Goal: Task Accomplishment & Management: Use online tool/utility

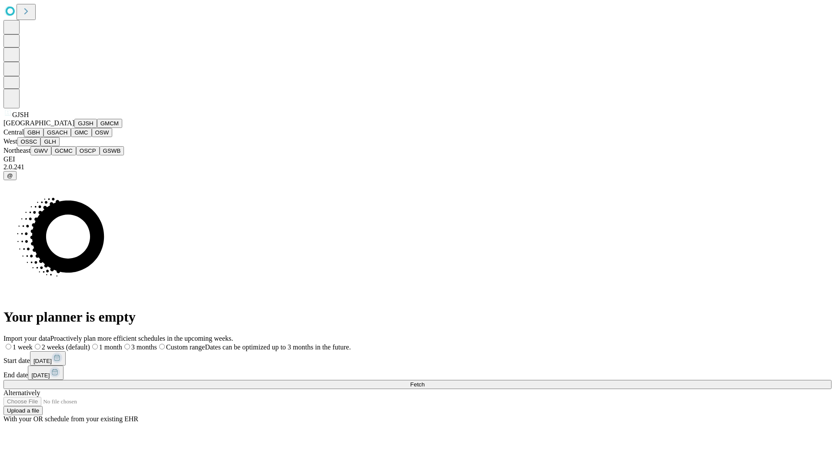
click at [74, 128] on button "GJSH" at bounding box center [85, 123] width 23 height 9
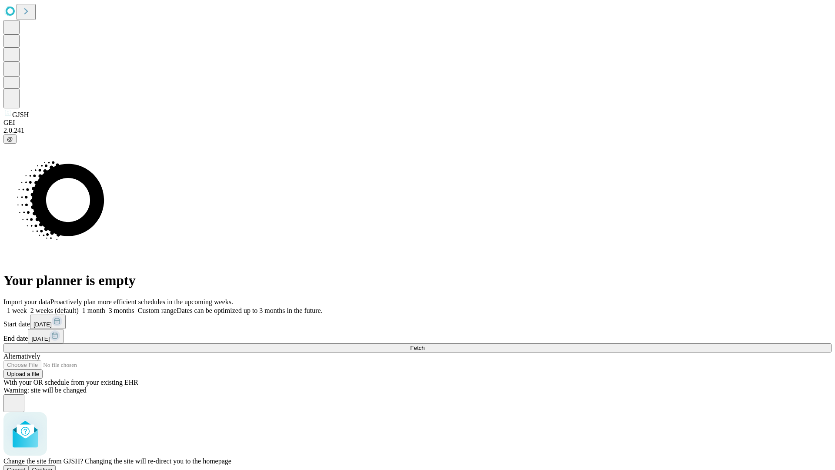
click at [53, 466] on span "Confirm" at bounding box center [42, 469] width 20 height 7
click at [79, 307] on label "2 weeks (default)" at bounding box center [53, 310] width 52 height 7
click at [425, 345] on span "Fetch" at bounding box center [417, 348] width 14 height 7
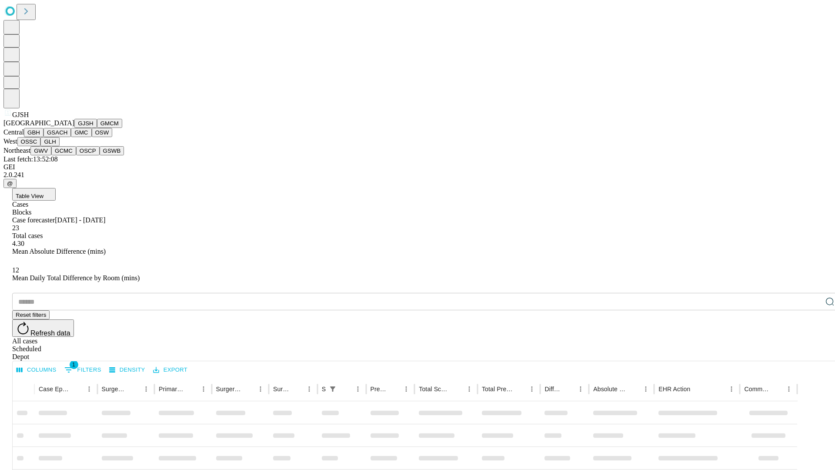
click at [97, 128] on button "GMCM" at bounding box center [109, 123] width 25 height 9
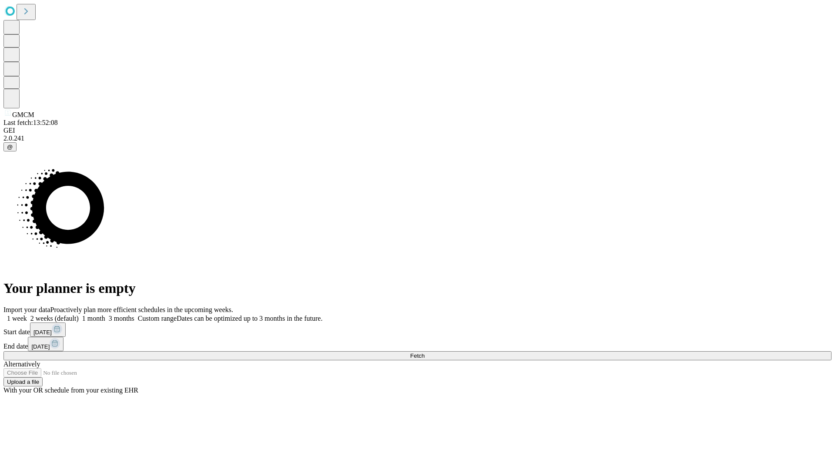
click at [79, 314] on label "2 weeks (default)" at bounding box center [53, 317] width 52 height 7
click at [425, 352] on span "Fetch" at bounding box center [417, 355] width 14 height 7
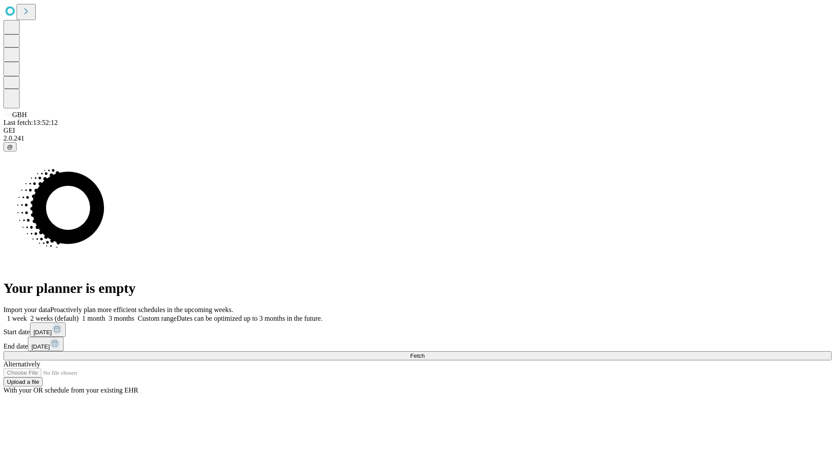
click at [79, 314] on label "2 weeks (default)" at bounding box center [53, 317] width 52 height 7
click at [425, 352] on span "Fetch" at bounding box center [417, 355] width 14 height 7
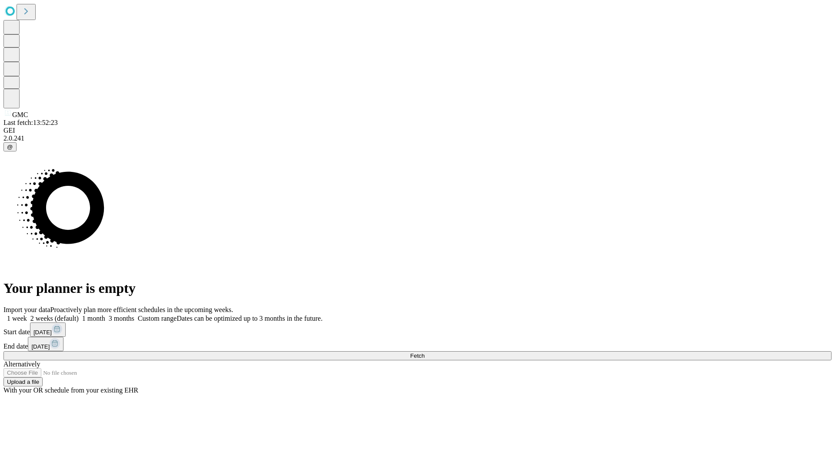
click at [79, 314] on label "2 weeks (default)" at bounding box center [53, 317] width 52 height 7
click at [425, 352] on span "Fetch" at bounding box center [417, 355] width 14 height 7
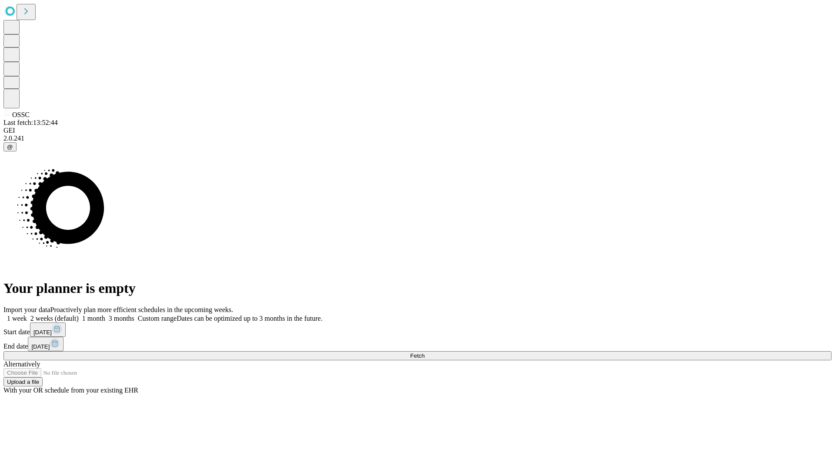
click at [79, 314] on label "2 weeks (default)" at bounding box center [53, 317] width 52 height 7
click at [425, 352] on span "Fetch" at bounding box center [417, 355] width 14 height 7
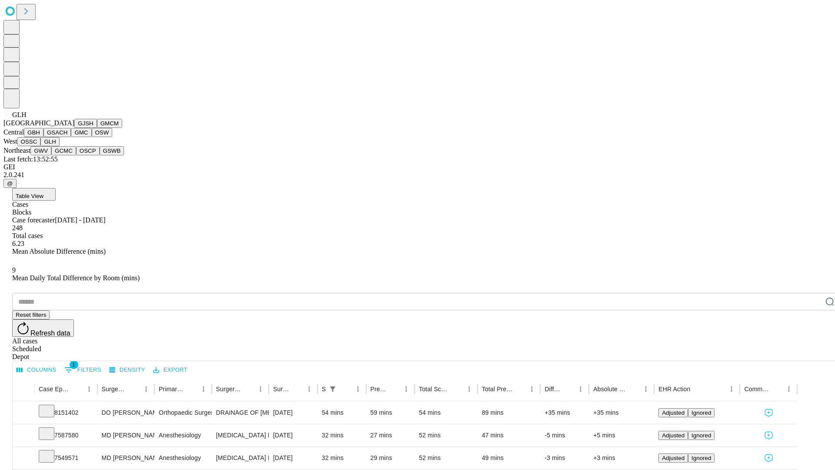
click at [51, 155] on button "GWV" at bounding box center [40, 150] width 21 height 9
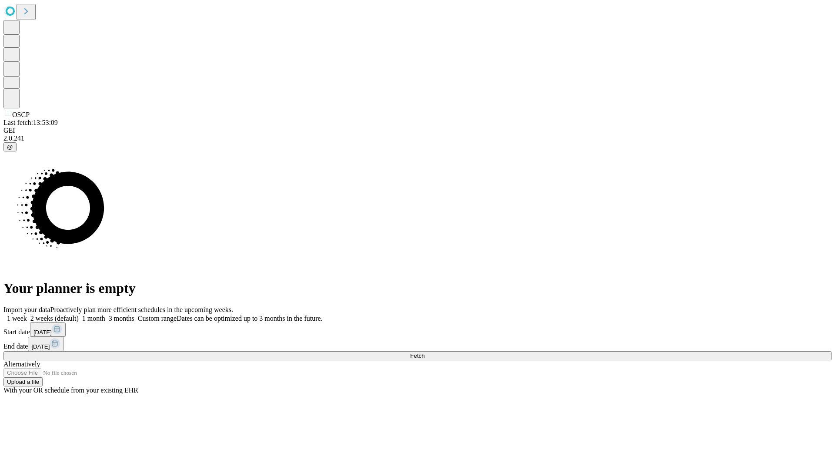
click at [425, 352] on span "Fetch" at bounding box center [417, 355] width 14 height 7
